Goal: Answer question/provide support: Share knowledge or assist other users

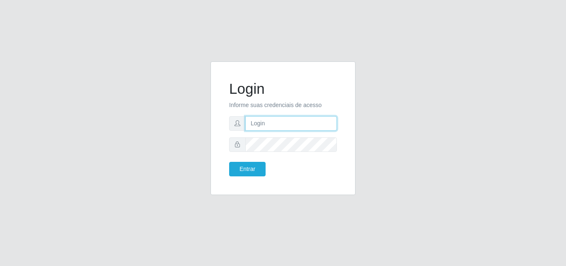
click at [285, 126] on input "text" at bounding box center [291, 123] width 92 height 15
type input "biatriz@comprebem"
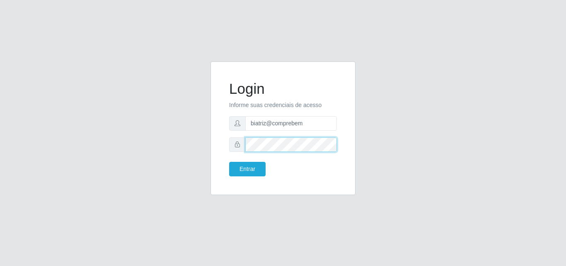
click at [229, 162] on button "Entrar" at bounding box center [247, 169] width 36 height 15
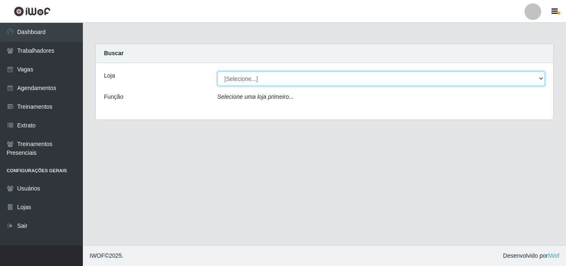
click at [281, 79] on select "[Selecione...] Supermercado Compre Bem - Itabaiana" at bounding box center [382, 78] width 328 height 15
select select "264"
click at [218, 71] on select "[Selecione...] Supermercado Compre Bem - Itabaiana" at bounding box center [382, 78] width 328 height 15
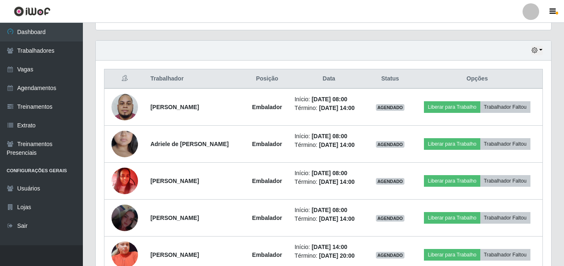
scroll to position [233, 0]
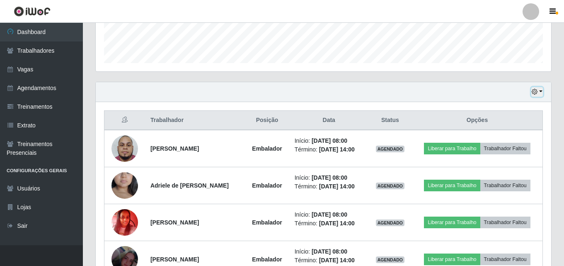
click at [539, 90] on button "button" at bounding box center [537, 92] width 12 height 10
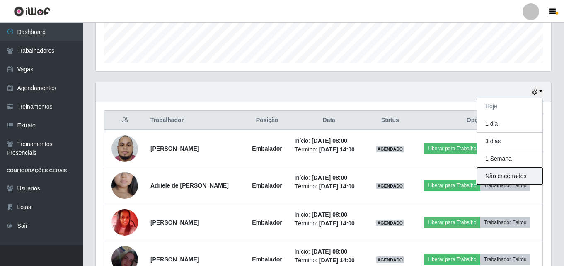
click at [520, 177] on button "Não encerrados" at bounding box center [509, 175] width 65 height 17
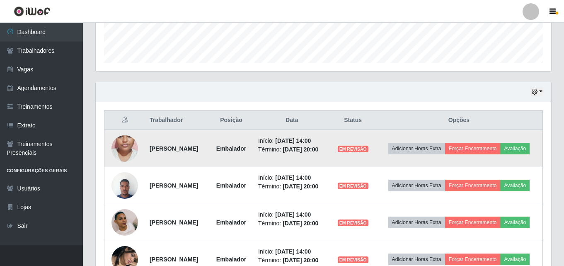
scroll to position [310, 0]
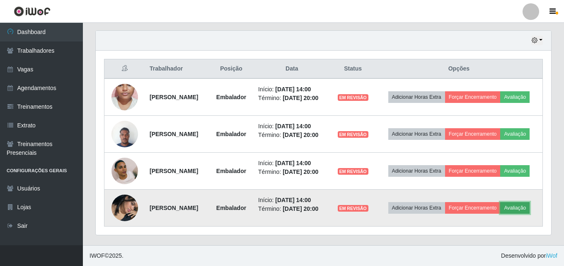
click at [500, 208] on button "Avaliação" at bounding box center [514, 208] width 29 height 12
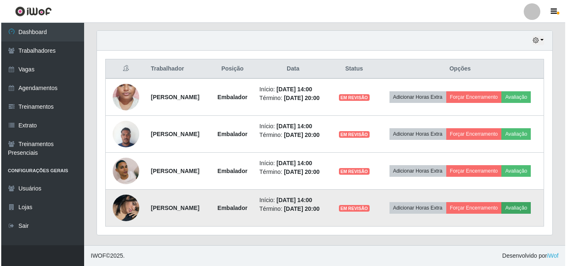
scroll to position [172, 451]
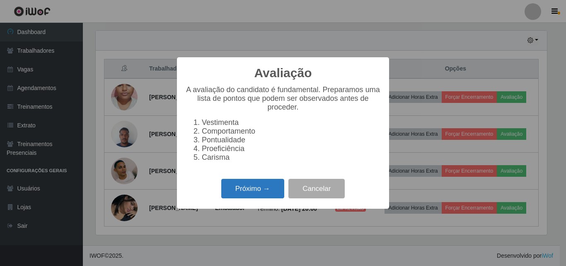
click at [267, 193] on button "Próximo →" at bounding box center [252, 188] width 63 height 19
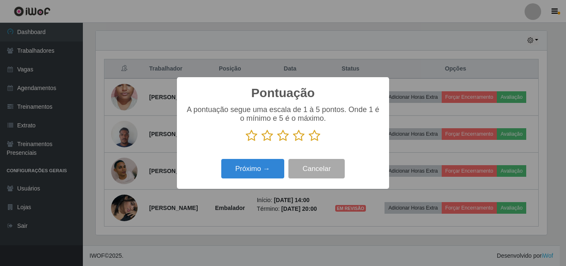
scroll to position [414163, 413884]
click at [302, 138] on icon at bounding box center [299, 135] width 12 height 12
click at [293, 142] on input "radio" at bounding box center [293, 142] width 0 height 0
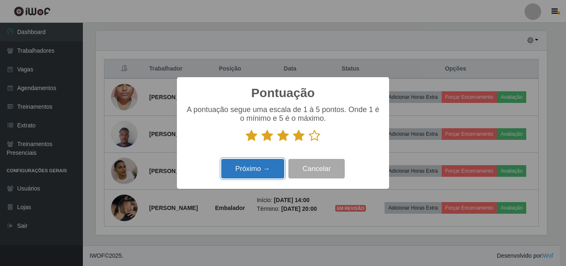
click at [276, 161] on button "Próximo →" at bounding box center [252, 168] width 63 height 19
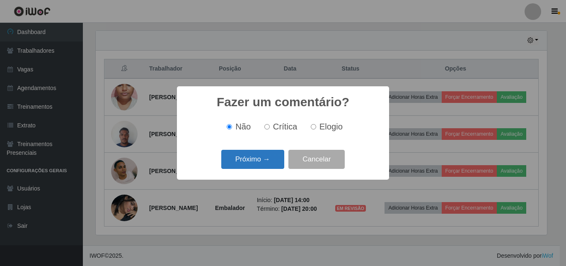
click at [276, 163] on button "Próximo →" at bounding box center [252, 159] width 63 height 19
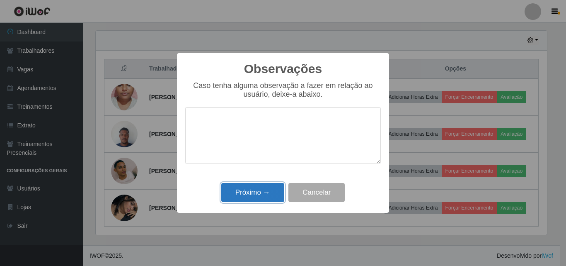
click at [270, 191] on button "Próximo →" at bounding box center [252, 192] width 63 height 19
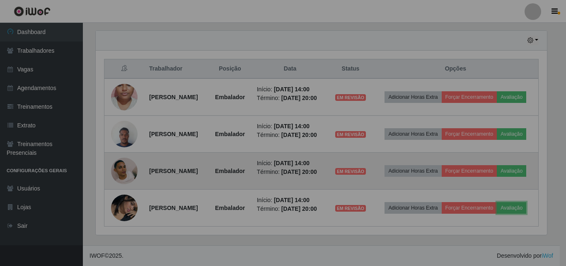
scroll to position [172, 455]
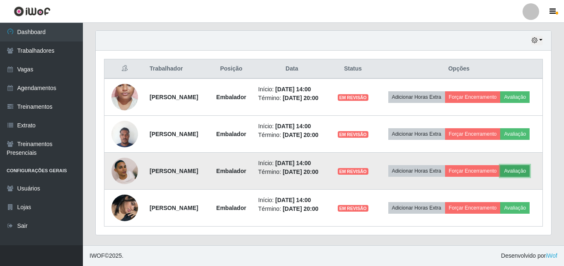
click at [500, 171] on button "Avaliação" at bounding box center [514, 171] width 29 height 12
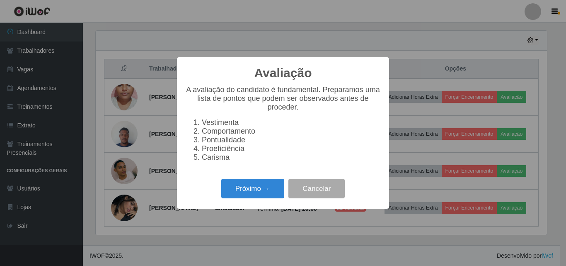
scroll to position [172, 451]
click at [272, 191] on button "Próximo →" at bounding box center [252, 188] width 63 height 19
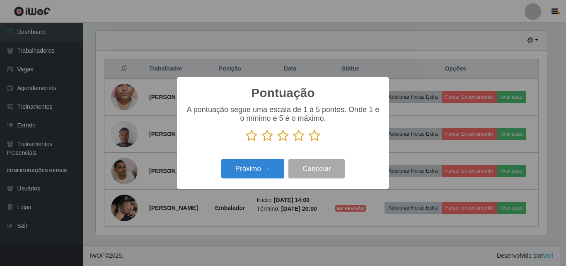
scroll to position [414163, 413884]
drag, startPoint x: 301, startPoint y: 138, endPoint x: 250, endPoint y: 169, distance: 59.1
click at [301, 138] on icon at bounding box center [299, 135] width 12 height 12
click at [293, 142] on input "radio" at bounding box center [293, 142] width 0 height 0
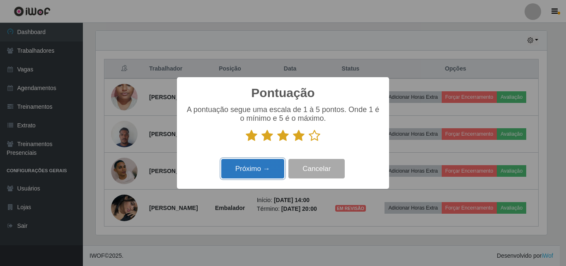
click at [246, 172] on button "Próximo →" at bounding box center [252, 168] width 63 height 19
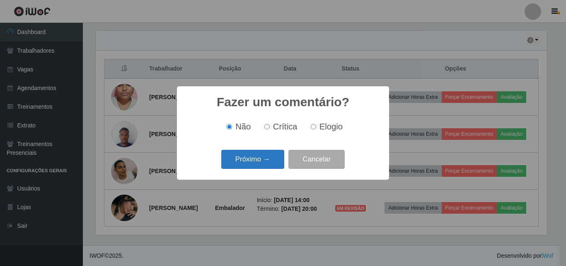
click at [244, 166] on button "Próximo →" at bounding box center [252, 159] width 63 height 19
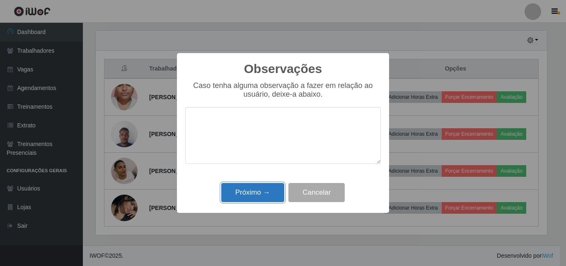
click at [255, 193] on button "Próximo →" at bounding box center [252, 192] width 63 height 19
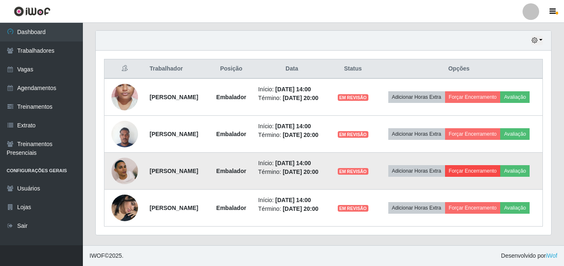
scroll to position [172, 455]
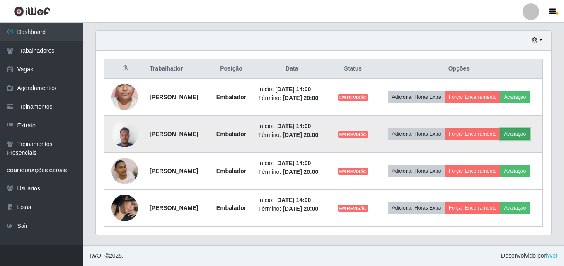
click at [500, 128] on button "Avaliação" at bounding box center [514, 134] width 29 height 12
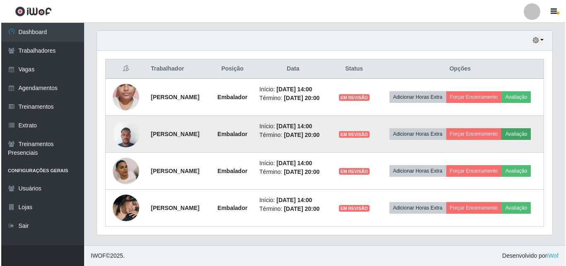
scroll to position [172, 451]
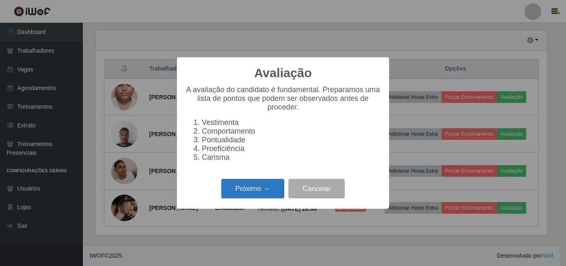
click at [268, 189] on button "Próximo →" at bounding box center [252, 188] width 63 height 19
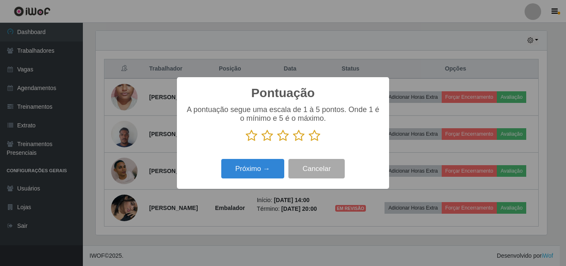
scroll to position [414163, 413884]
click at [303, 137] on icon at bounding box center [299, 135] width 12 height 12
click at [293, 142] on input "radio" at bounding box center [293, 142] width 0 height 0
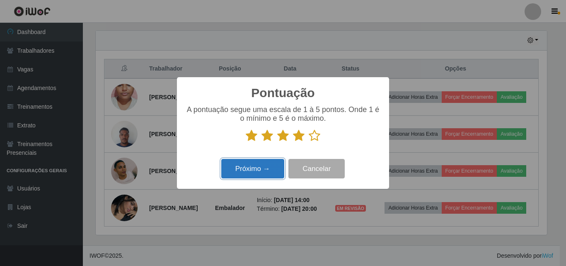
click at [262, 165] on button "Próximo →" at bounding box center [252, 168] width 63 height 19
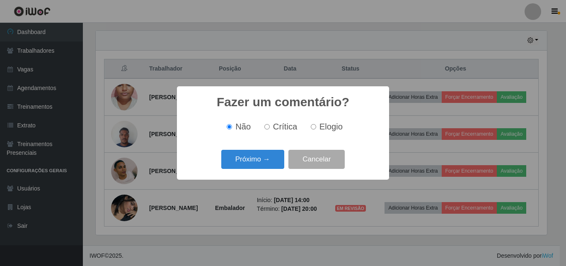
click at [262, 165] on button "Próximo →" at bounding box center [252, 159] width 63 height 19
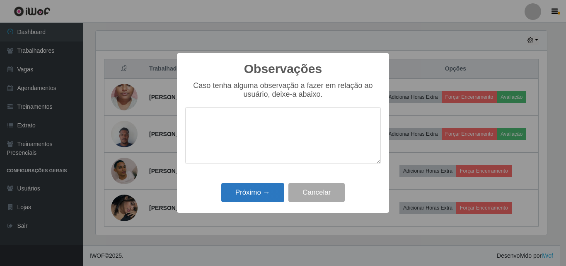
drag, startPoint x: 256, startPoint y: 181, endPoint x: 265, endPoint y: 199, distance: 20.9
click at [256, 181] on div "Observações × Caso tenha alguma observação a fazer em relação ao usuário, deixe…" at bounding box center [283, 133] width 212 height 160
click at [265, 199] on button "Próximo →" at bounding box center [252, 192] width 63 height 19
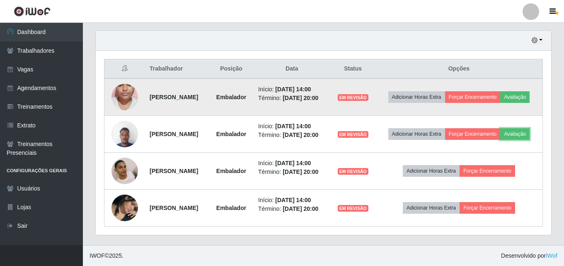
scroll to position [172, 455]
click at [500, 91] on button "Avaliação" at bounding box center [514, 97] width 29 height 12
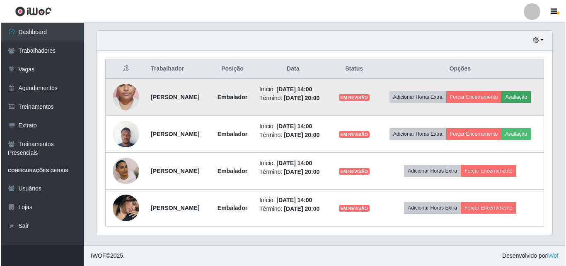
scroll to position [172, 451]
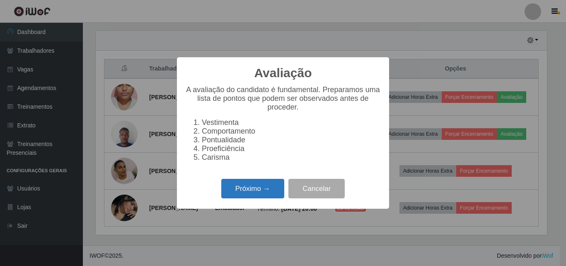
click at [243, 196] on button "Próximo →" at bounding box center [252, 188] width 63 height 19
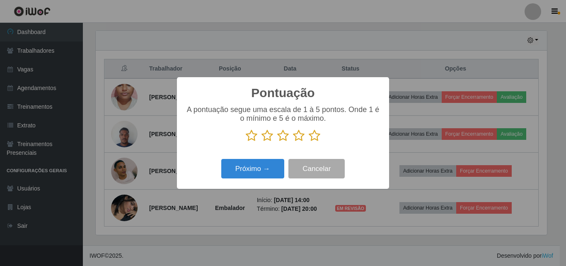
click at [266, 138] on icon at bounding box center [267, 135] width 12 height 12
click at [261, 142] on input "radio" at bounding box center [261, 142] width 0 height 0
click at [256, 166] on button "Próximo →" at bounding box center [252, 168] width 63 height 19
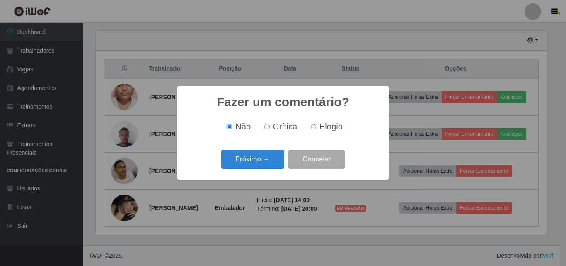
click at [256, 166] on button "Próximo →" at bounding box center [252, 159] width 63 height 19
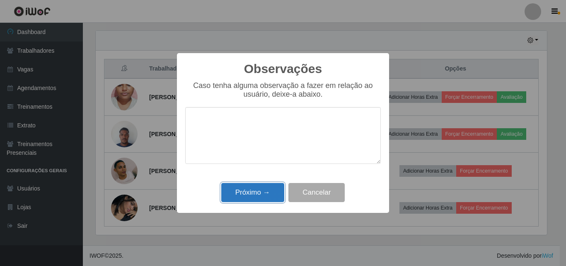
click at [257, 191] on button "Próximo →" at bounding box center [252, 192] width 63 height 19
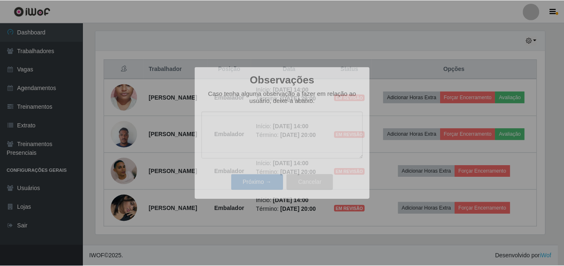
scroll to position [172, 455]
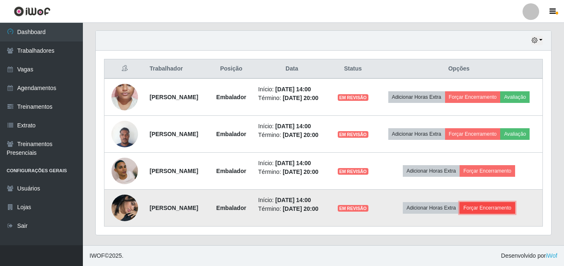
click at [497, 204] on button "Forçar Encerramento" at bounding box center [487, 208] width 56 height 12
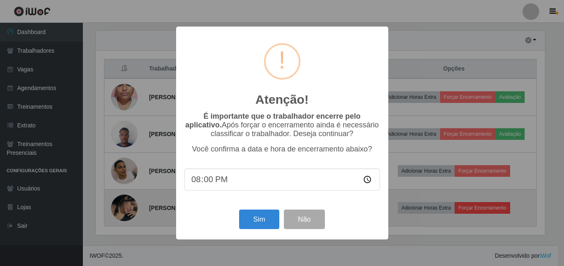
scroll to position [172, 451]
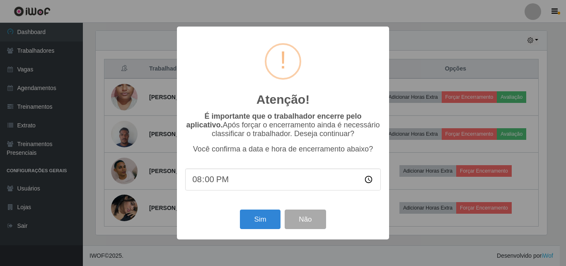
click at [257, 231] on div "Sim Não" at bounding box center [283, 219] width 196 height 24
click at [260, 228] on button "Sim" at bounding box center [260, 218] width 40 height 19
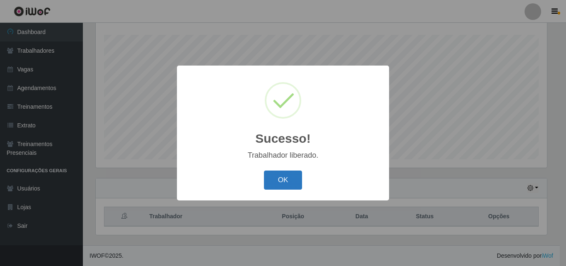
click at [280, 174] on button "OK" at bounding box center [283, 179] width 39 height 19
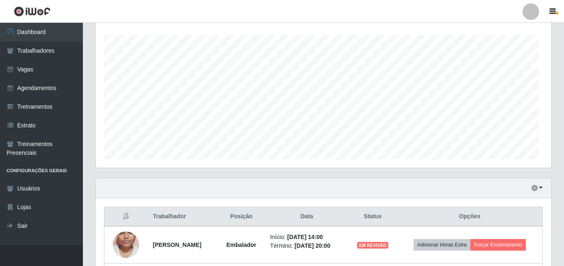
scroll to position [0, 0]
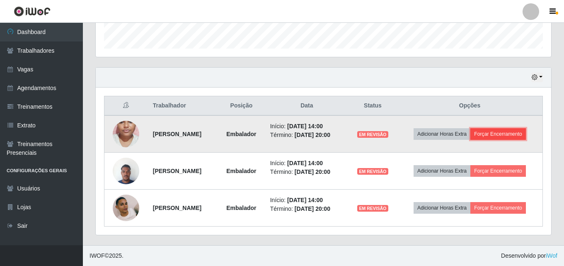
click at [520, 131] on button "Forçar Encerramento" at bounding box center [498, 134] width 56 height 12
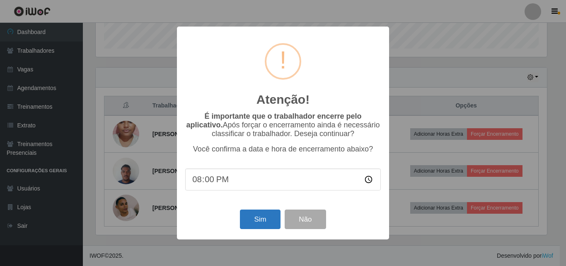
drag, startPoint x: 253, startPoint y: 237, endPoint x: 261, endPoint y: 217, distance: 21.0
click at [256, 227] on div "Atenção! × É importante que o trabalhador encerre pelo aplicativo. Após forçar …" at bounding box center [283, 133] width 212 height 213
click at [261, 217] on button "Sim" at bounding box center [260, 218] width 40 height 19
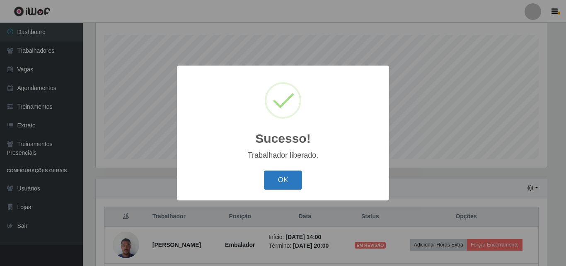
click at [274, 183] on button "OK" at bounding box center [283, 179] width 39 height 19
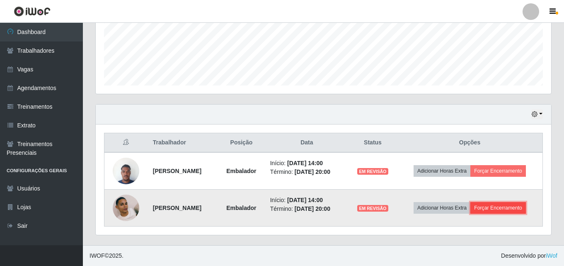
click at [512, 208] on button "Forçar Encerramento" at bounding box center [498, 208] width 56 height 12
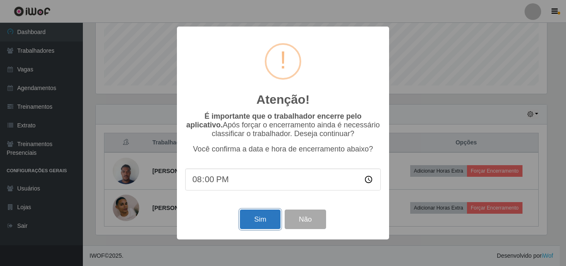
click at [268, 222] on button "Sim" at bounding box center [260, 218] width 40 height 19
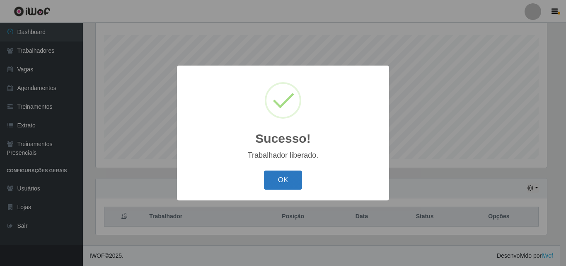
click at [284, 186] on button "OK" at bounding box center [283, 179] width 39 height 19
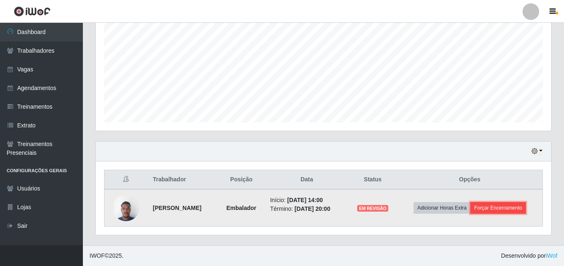
click at [521, 208] on button "Forçar Encerramento" at bounding box center [498, 208] width 56 height 12
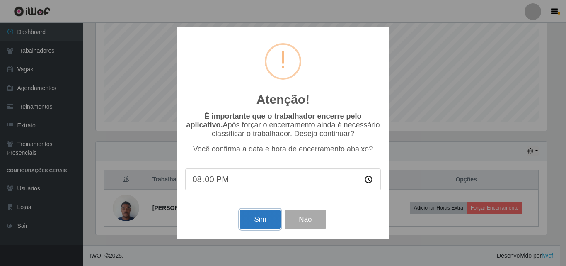
click at [263, 225] on button "Sim" at bounding box center [260, 218] width 40 height 19
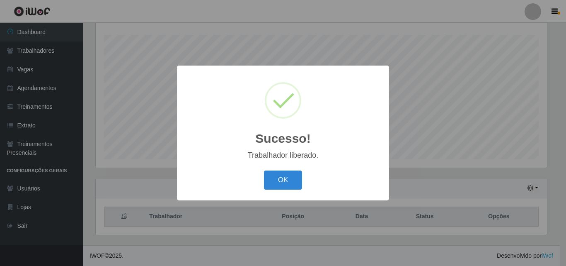
drag, startPoint x: 310, startPoint y: 163, endPoint x: 305, endPoint y: 171, distance: 9.8
click at [308, 167] on div "Sucesso! × Trabalhador liberado. OK Cancel" at bounding box center [283, 132] width 212 height 134
click at [297, 179] on button "OK" at bounding box center [283, 179] width 39 height 19
